Goal: Navigation & Orientation: Find specific page/section

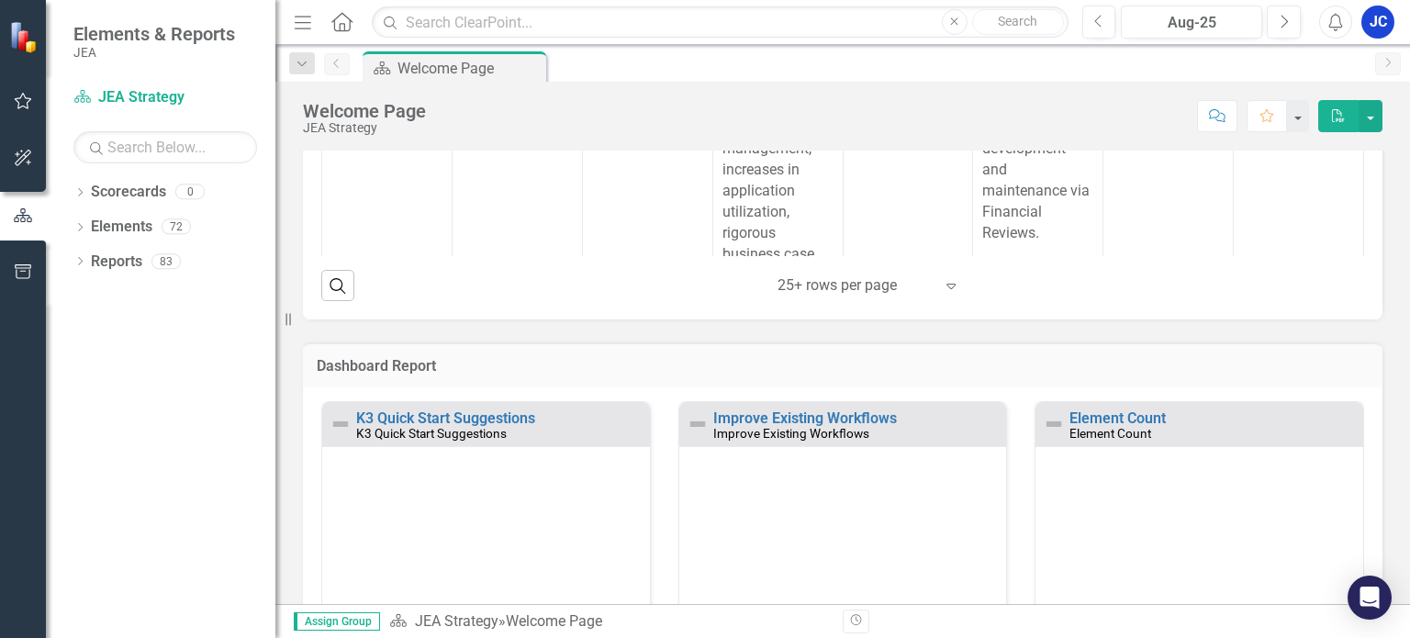
scroll to position [672, 0]
click at [418, 413] on link "K3 Quick Start Suggestions" at bounding box center [445, 416] width 179 height 17
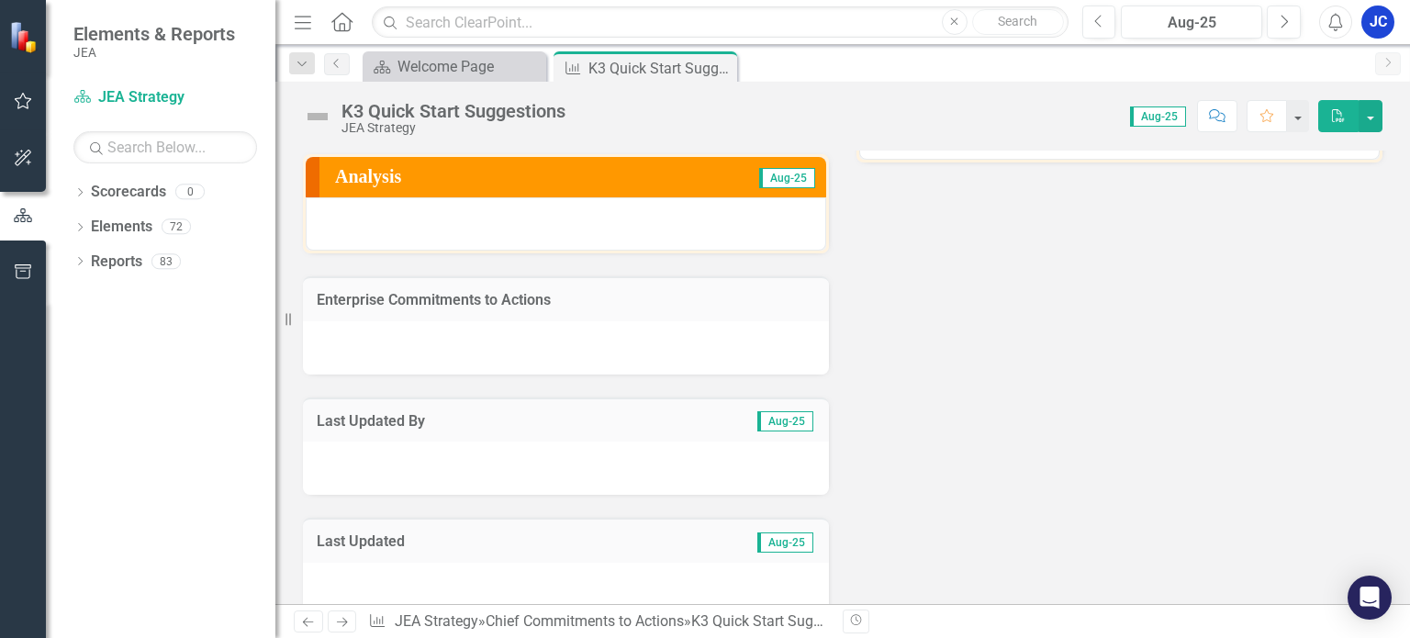
scroll to position [73, 0]
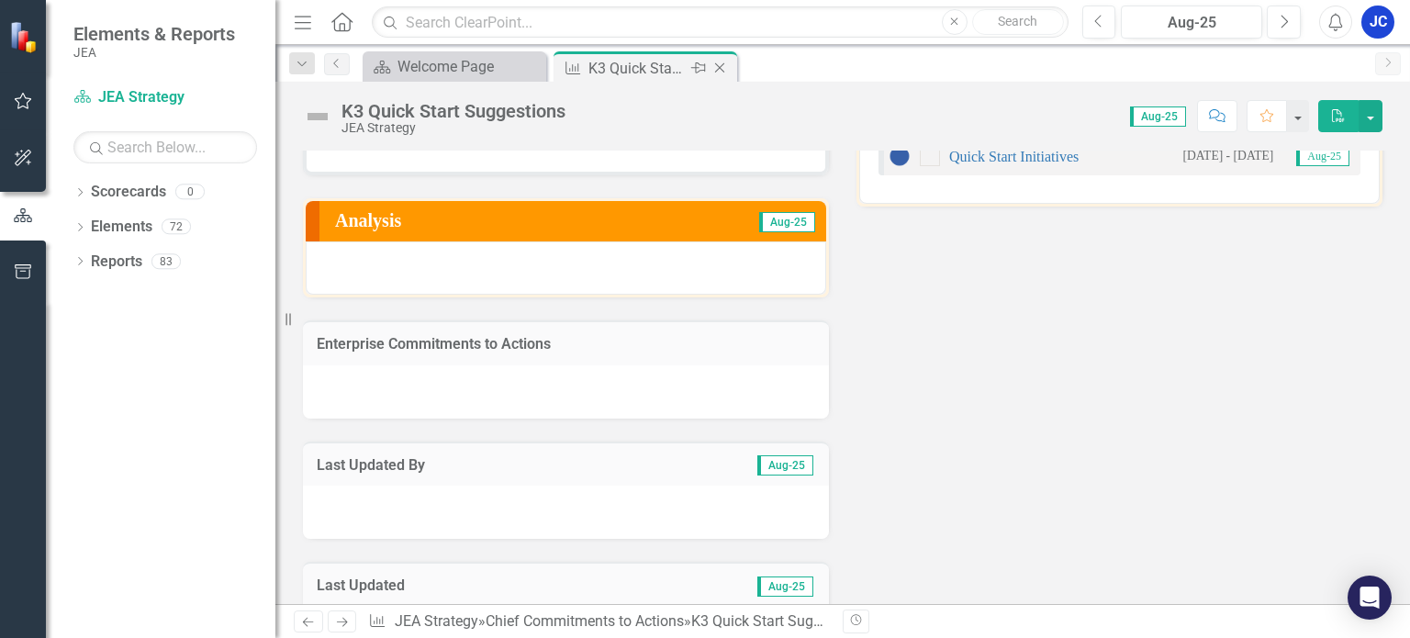
click at [670, 59] on div "K3 Quick Start Suggestions" at bounding box center [637, 68] width 98 height 23
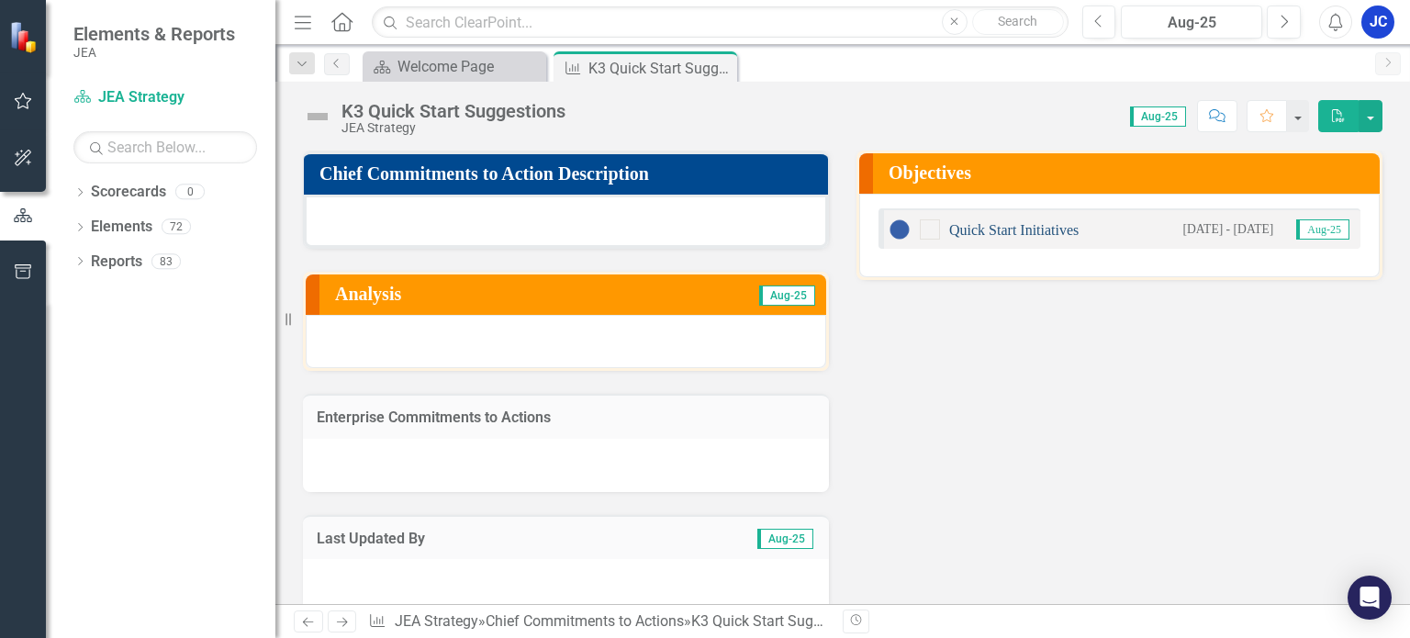
click at [1025, 233] on link "Quick Start Initiatives" at bounding box center [1013, 230] width 129 height 16
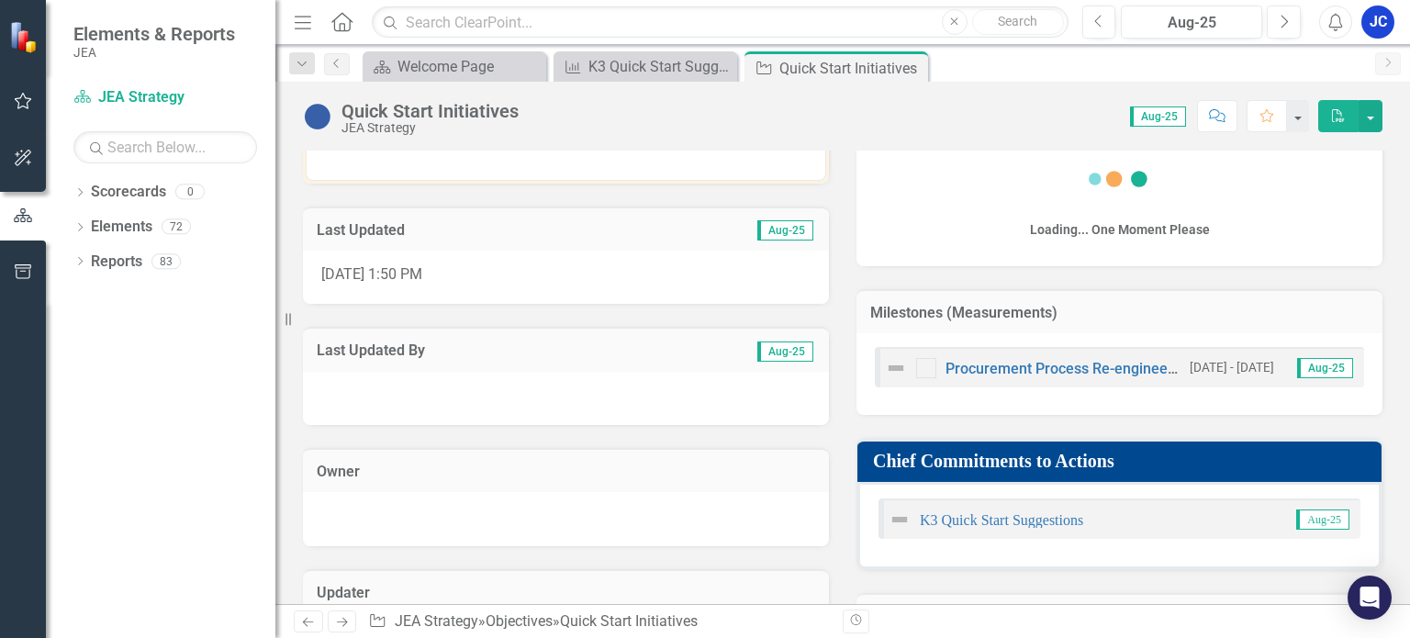
scroll to position [308, 0]
click at [988, 517] on link "K3 Quick Start Suggestions" at bounding box center [1001, 520] width 163 height 16
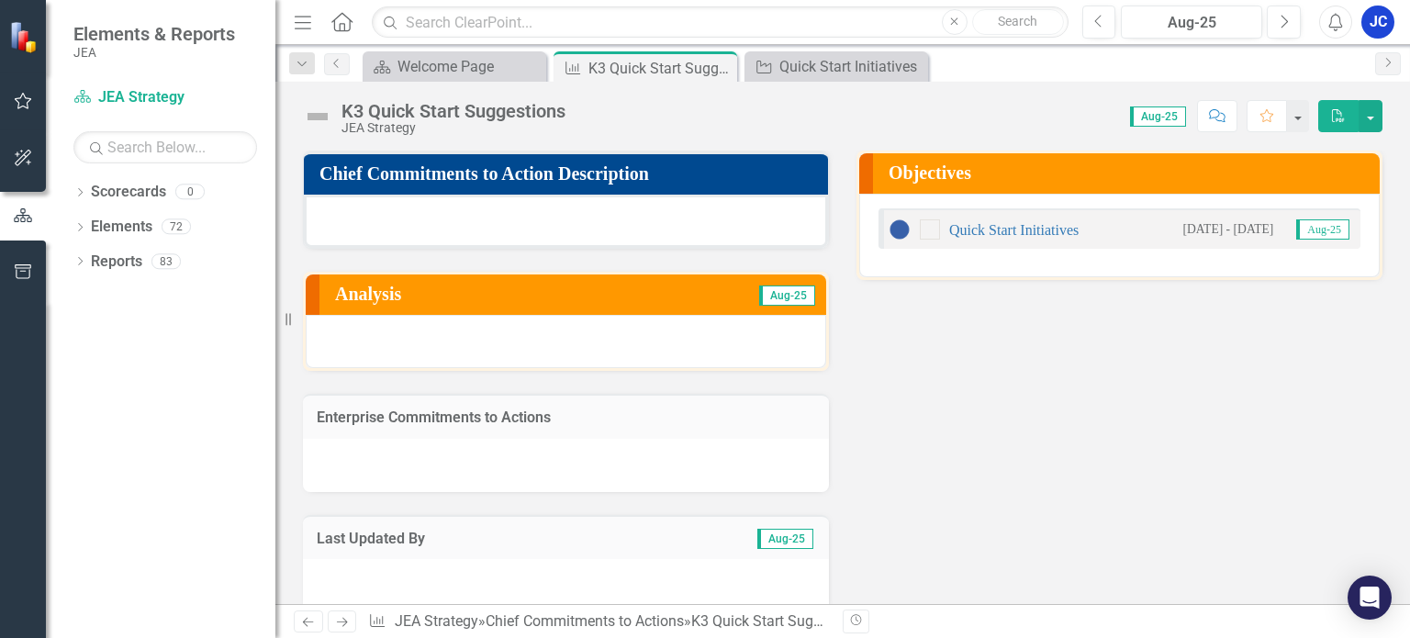
scroll to position [2, 0]
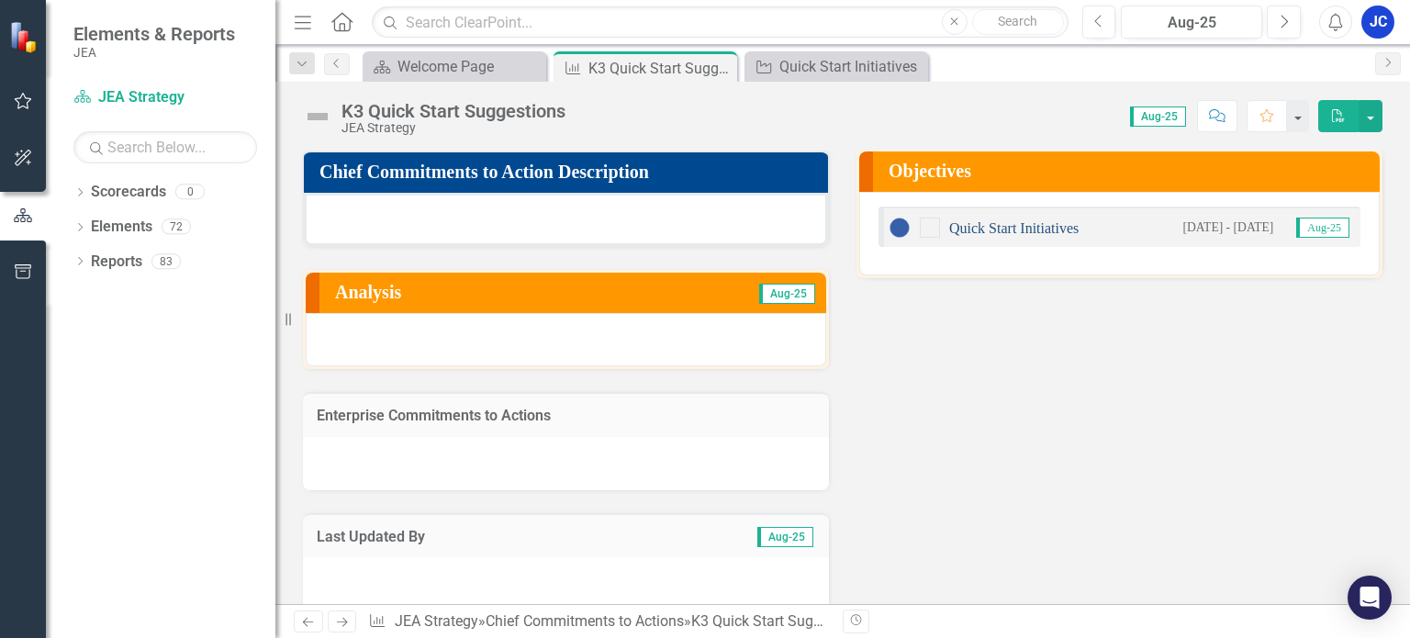
click at [1003, 226] on link "Quick Start Initiatives" at bounding box center [1013, 228] width 129 height 16
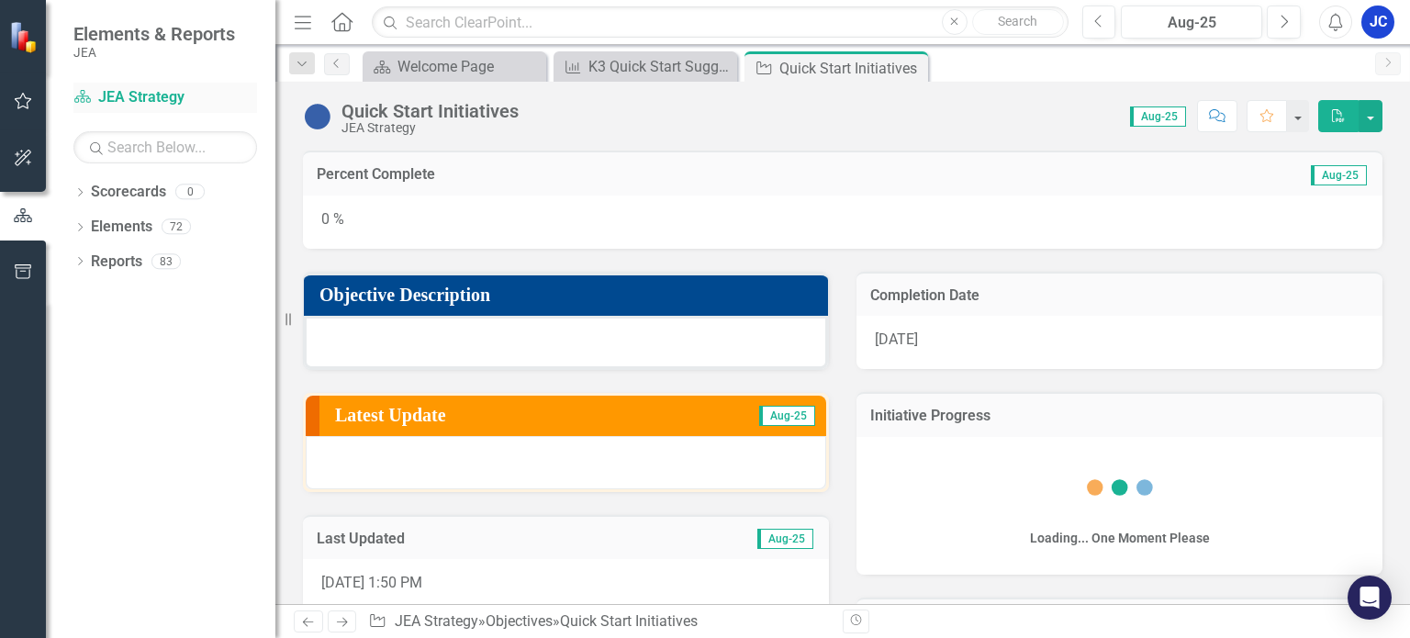
click at [149, 101] on link "Scorecard JEA Strategy" at bounding box center [165, 97] width 184 height 21
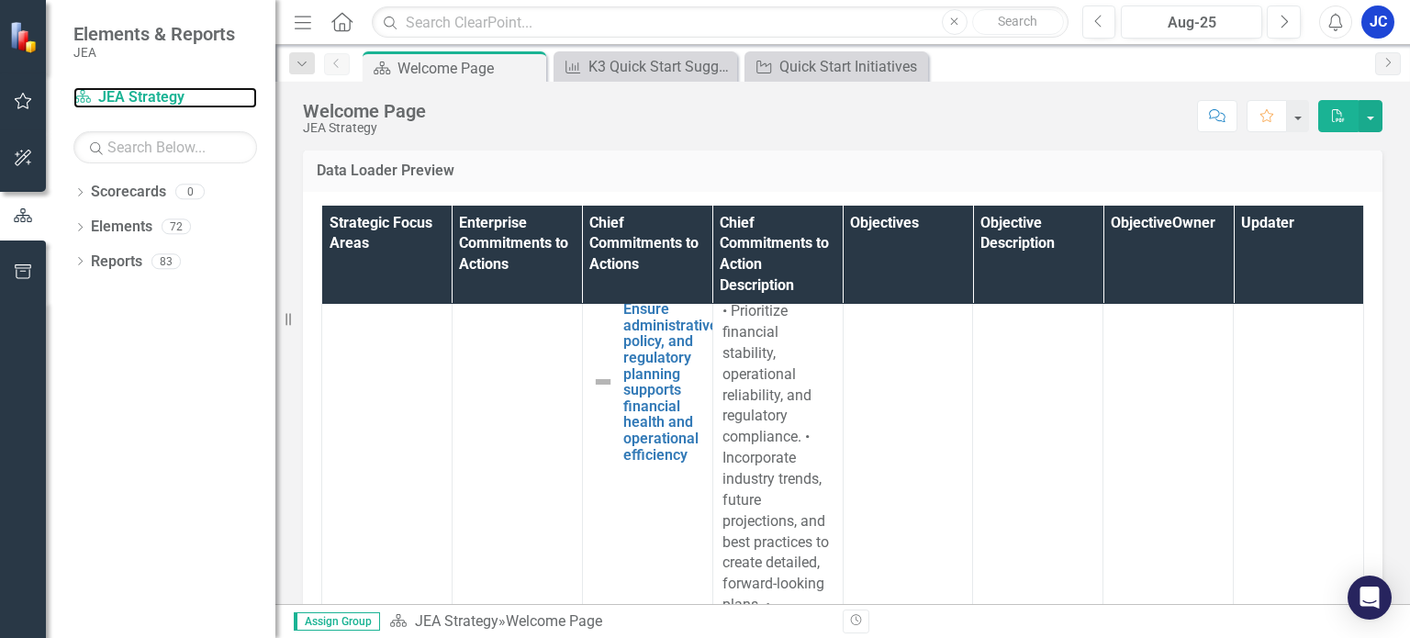
scroll to position [6058, 0]
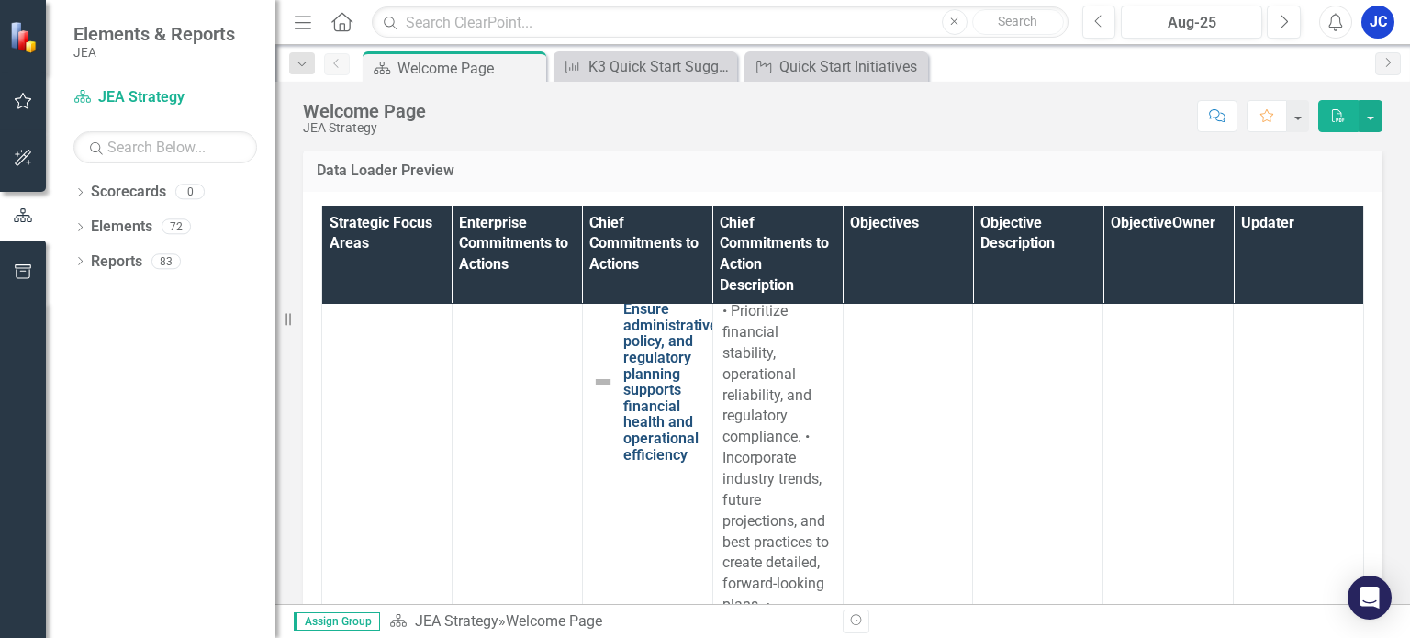
click at [646, 428] on link "Ensure administrative, policy, and regulatory planning supports financial healt…" at bounding box center [672, 382] width 98 height 162
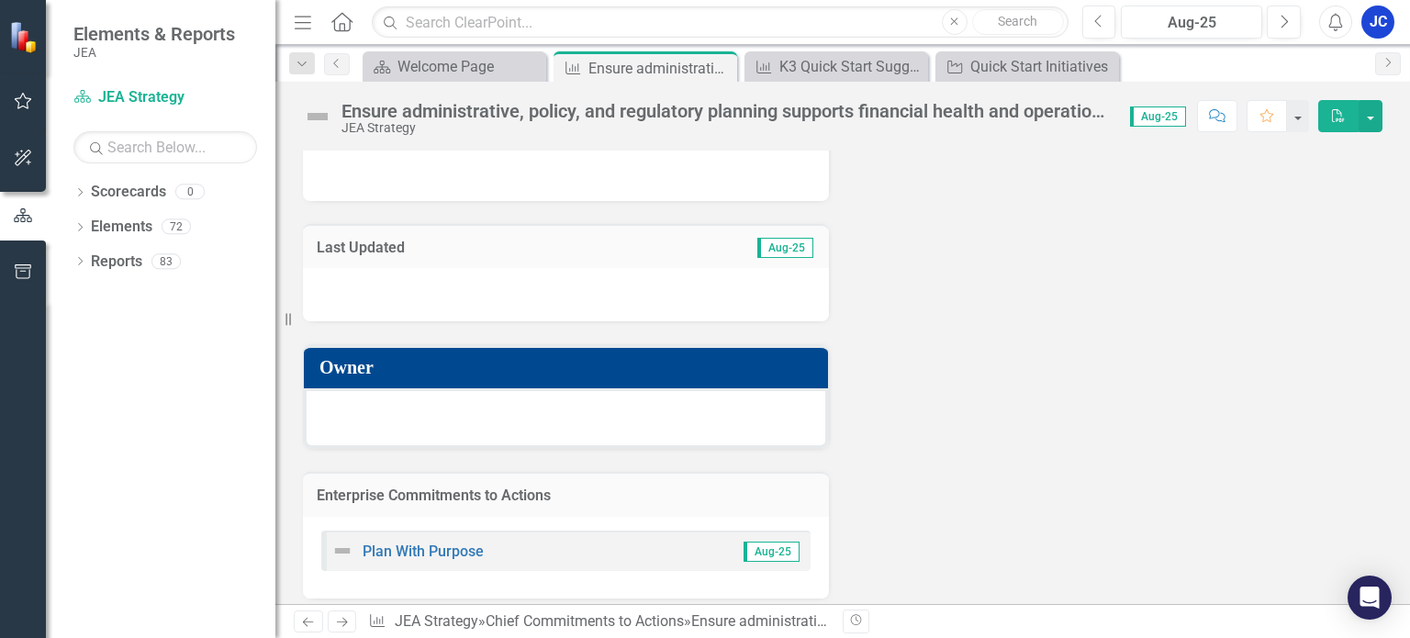
scroll to position [176, 0]
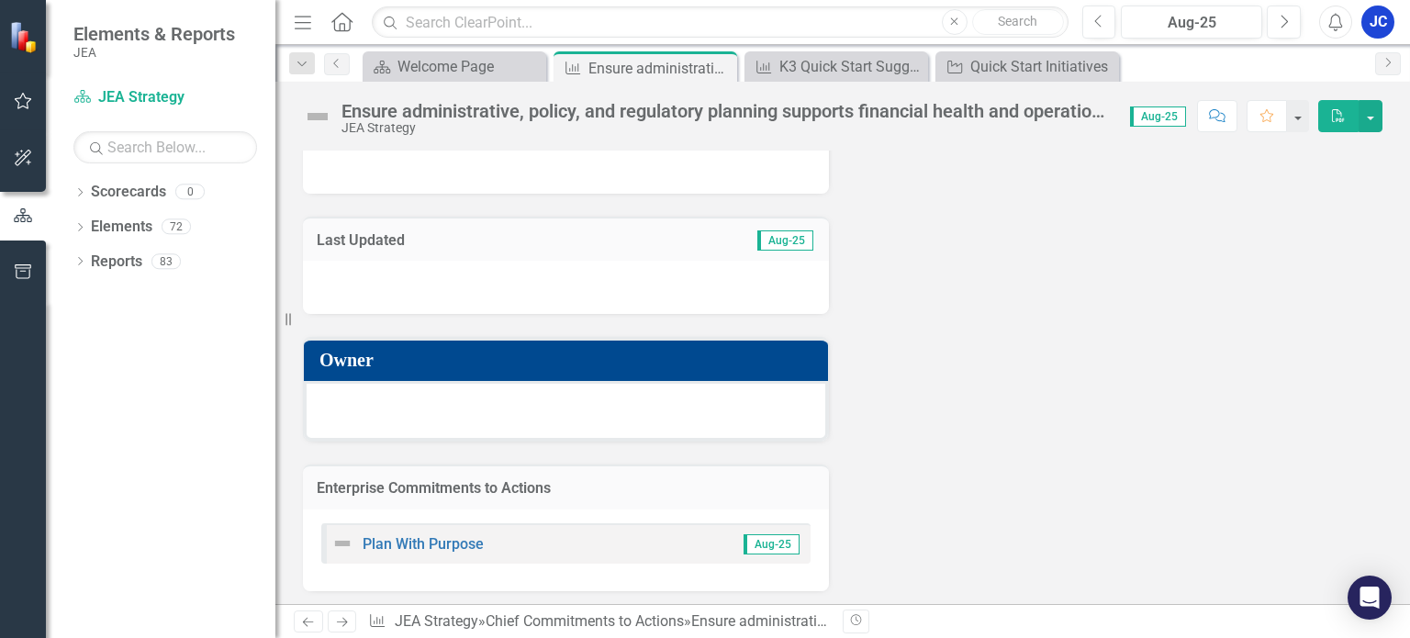
click at [646, 428] on div at bounding box center [566, 411] width 524 height 60
click at [424, 541] on link "Plan With Purpose" at bounding box center [423, 543] width 121 height 17
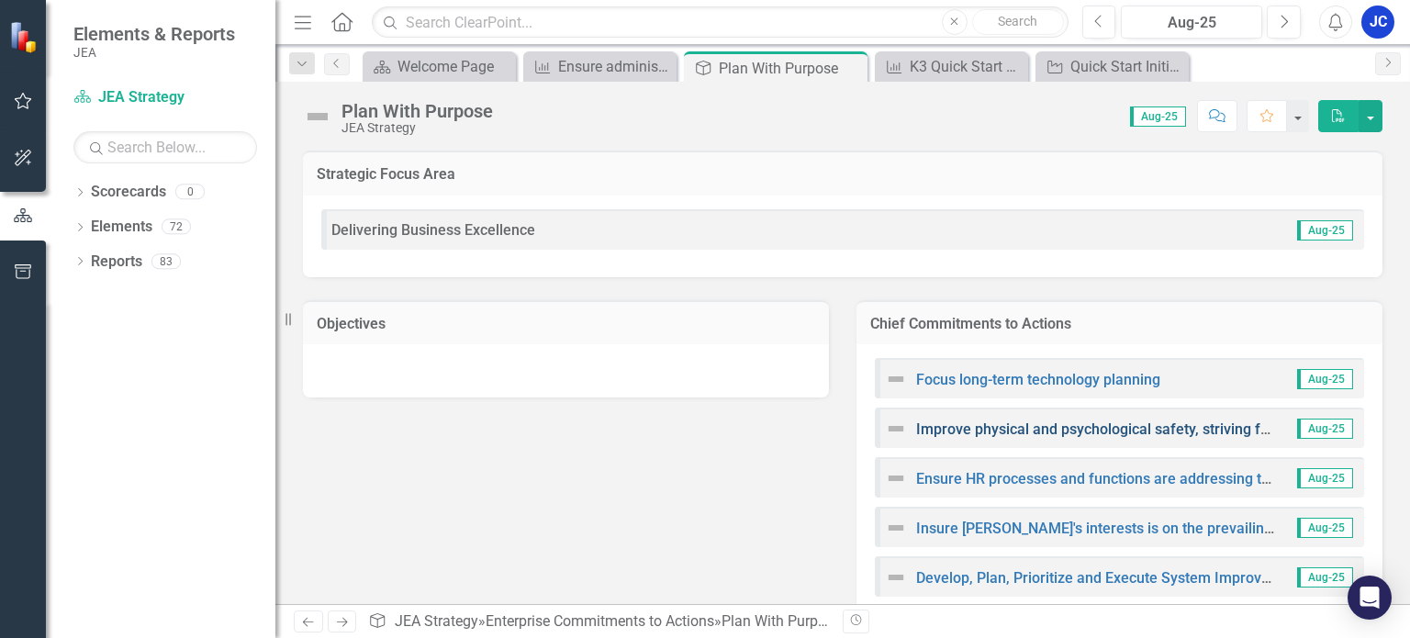
click at [1073, 426] on link "Improve physical and psychological safety, striving for zero serious injuries a…" at bounding box center [1209, 428] width 586 height 17
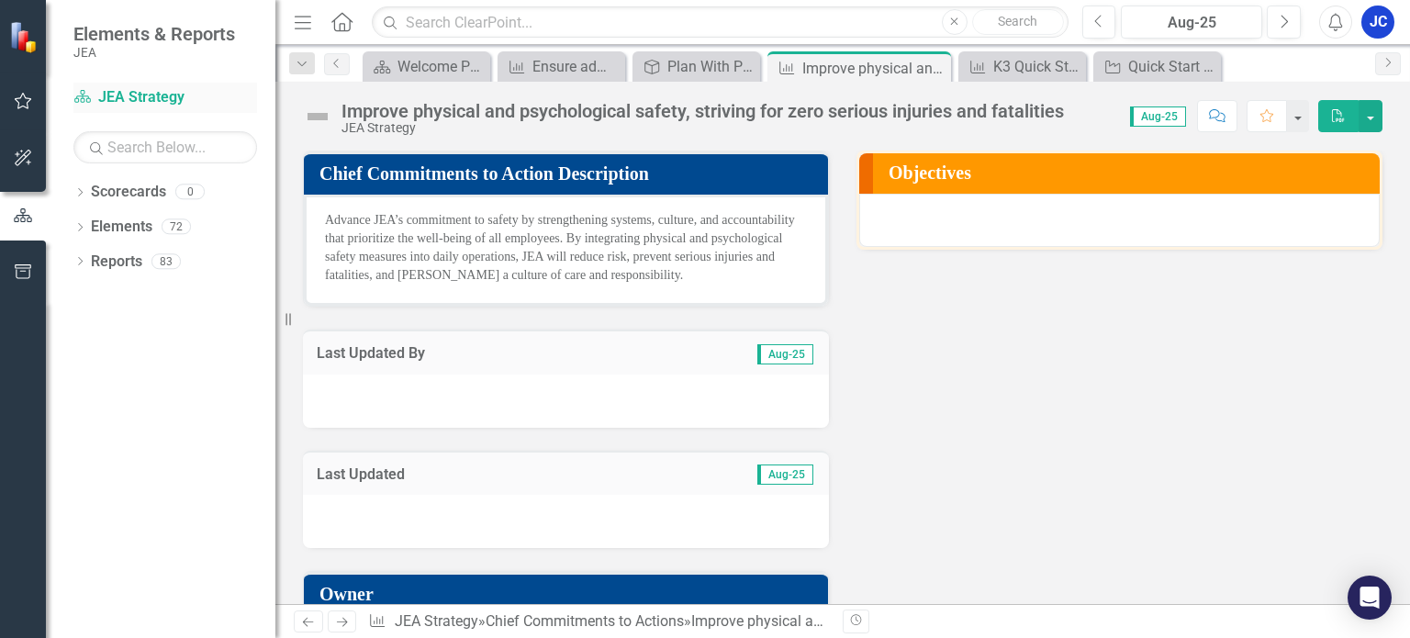
click at [158, 95] on link "Scorecard JEA Strategy" at bounding box center [165, 97] width 184 height 21
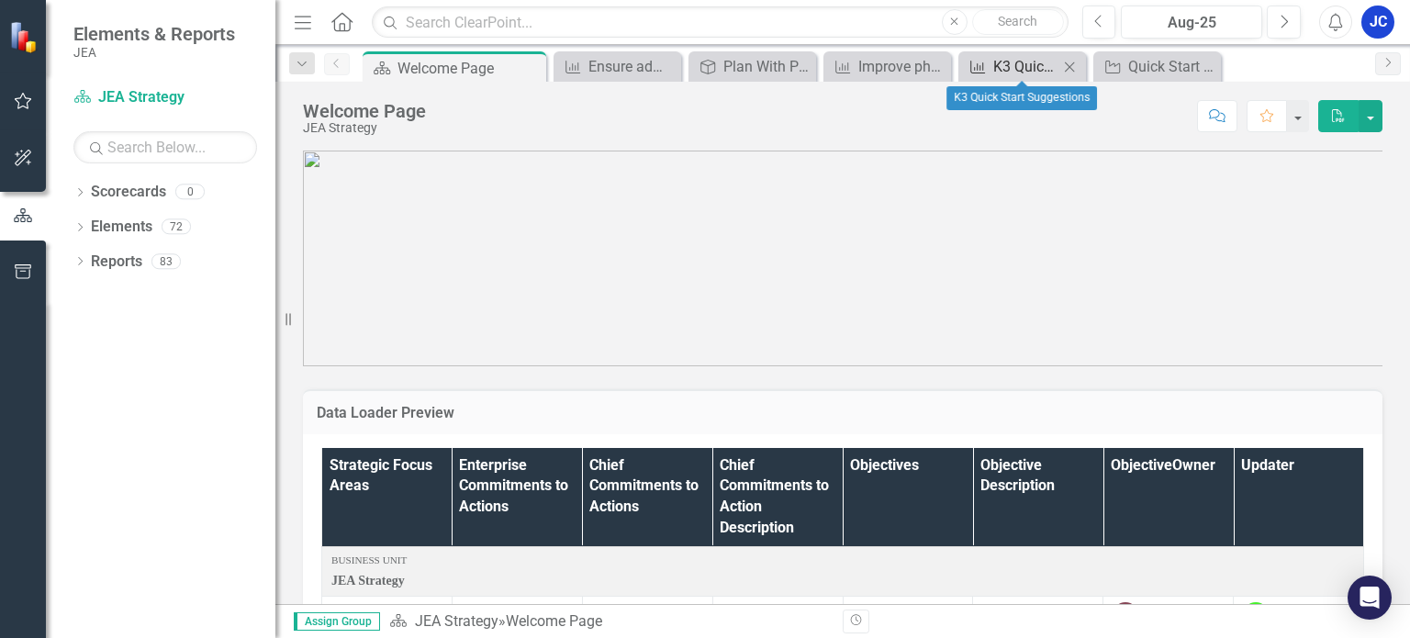
click at [1011, 66] on div "K3 Quick Start Suggestions" at bounding box center [1025, 66] width 65 height 23
